Goal: Check status: Check status

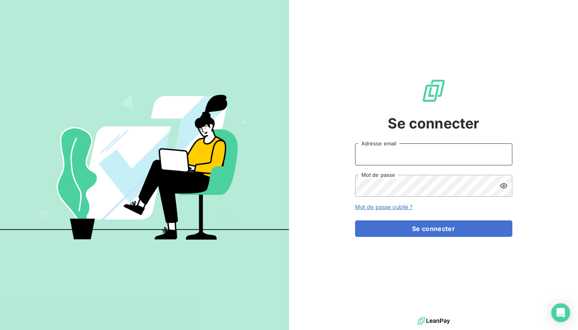
type input "[EMAIL_ADDRESS][PERSON_NAME][DOMAIN_NAME]"
click at [433, 229] on button "Se connecter" at bounding box center [433, 229] width 157 height 17
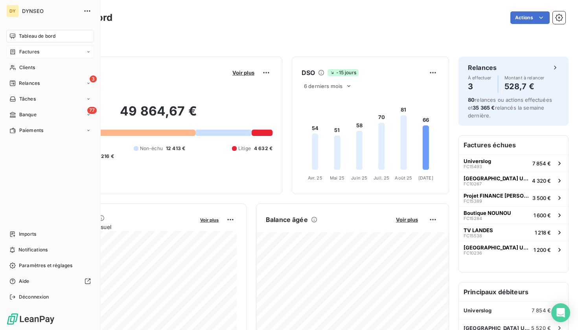
click at [32, 49] on span "Factures" at bounding box center [29, 51] width 20 height 7
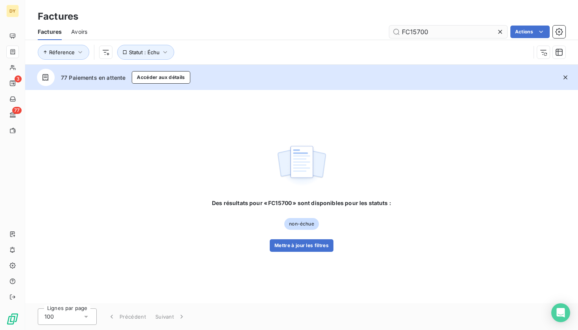
click at [403, 31] on input "FC15700" at bounding box center [448, 32] width 118 height 13
click at [443, 30] on input "FC15700" at bounding box center [448, 32] width 118 height 13
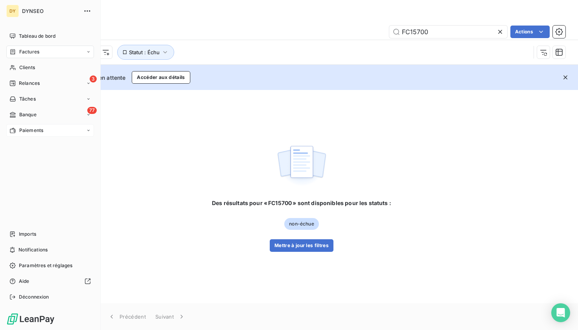
type input "FC15700"
drag, startPoint x: 18, startPoint y: 131, endPoint x: 237, endPoint y: 62, distance: 229.9
click at [18, 131] on div "Paiements" at bounding box center [26, 130] width 34 height 7
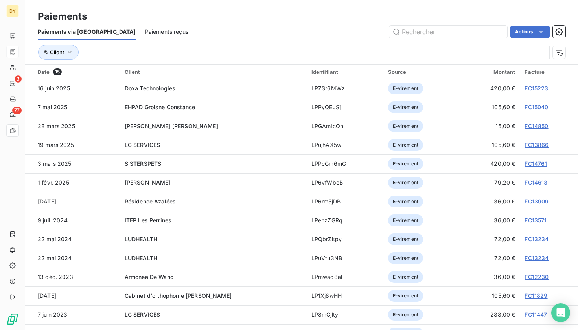
click at [153, 30] on span "Paiements reçus" at bounding box center [166, 32] width 43 height 8
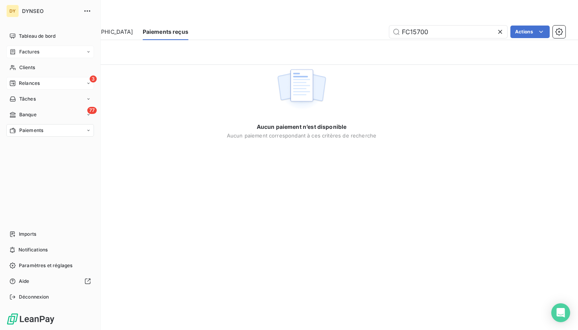
type input "FC15700"
click at [45, 89] on div "3 Relances" at bounding box center [50, 83] width 88 height 13
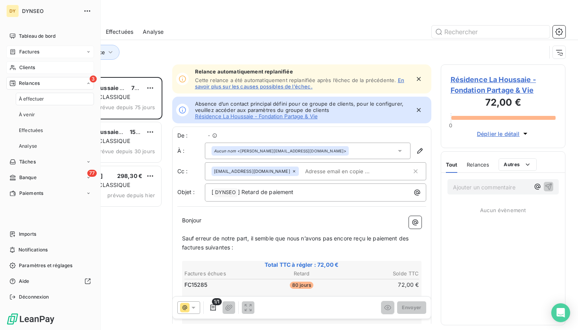
scroll to position [253, 125]
